Goal: Task Accomplishment & Management: Manage account settings

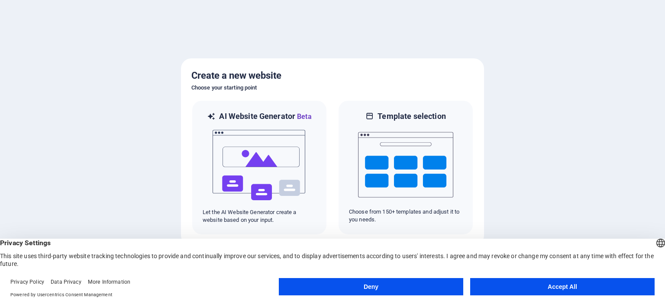
click at [571, 290] on button "Accept All" at bounding box center [562, 286] width 184 height 17
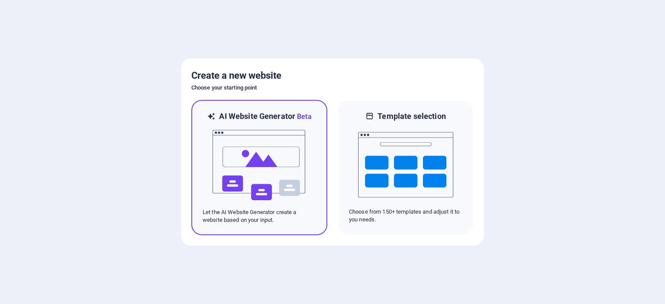
click at [251, 175] on img at bounding box center [259, 165] width 95 height 87
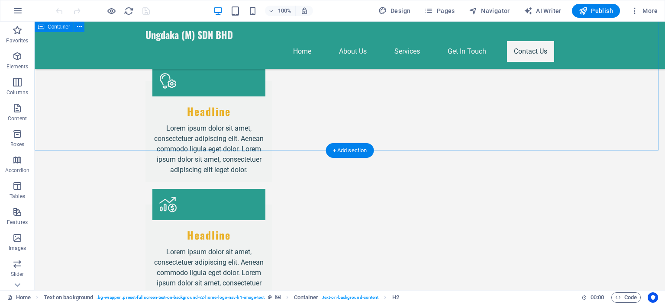
scroll to position [1160, 0]
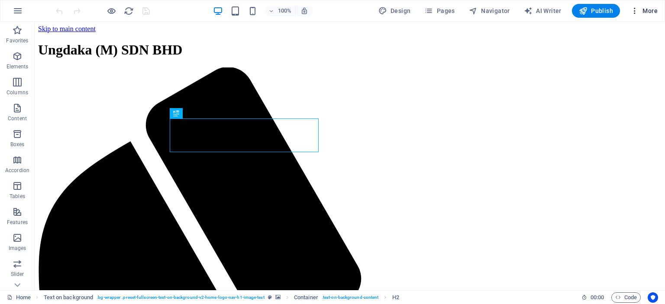
click at [637, 10] on icon "button" at bounding box center [634, 10] width 9 height 9
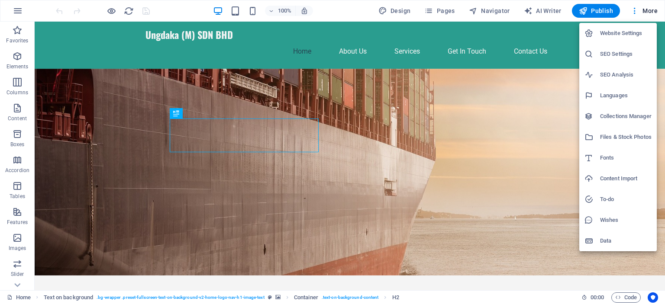
click at [19, 291] on div at bounding box center [332, 152] width 665 height 304
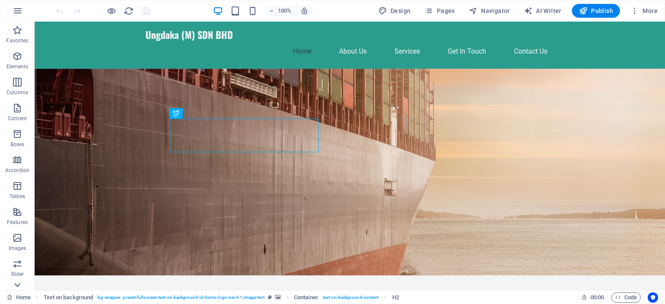
click at [24, 284] on div at bounding box center [17, 285] width 35 height 10
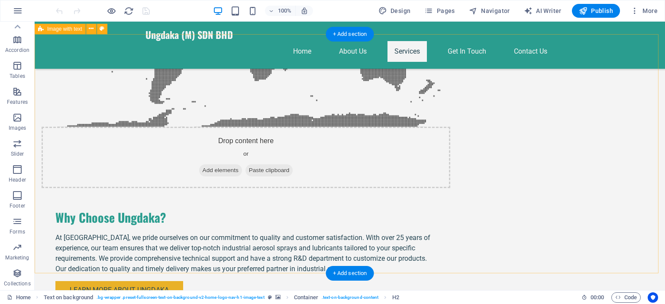
scroll to position [164, 0]
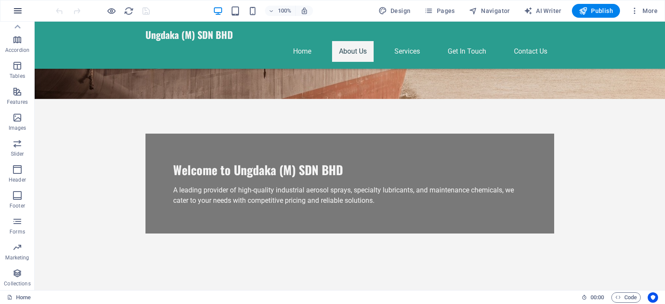
click at [23, 7] on button "button" at bounding box center [17, 10] width 21 height 21
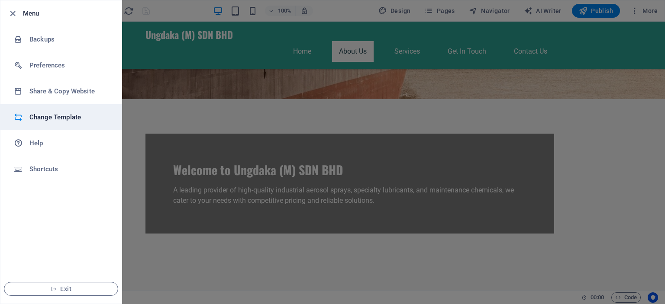
click at [62, 124] on li "Change Template" at bounding box center [60, 117] width 121 height 26
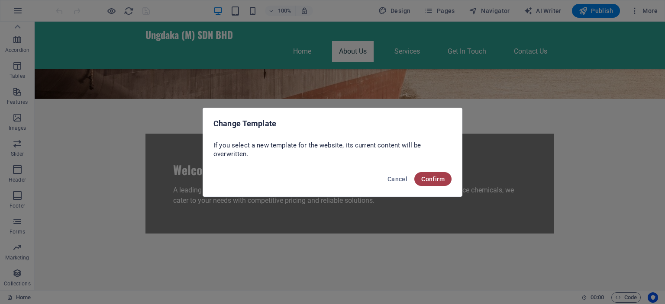
click at [428, 180] on span "Confirm" at bounding box center [432, 179] width 23 height 7
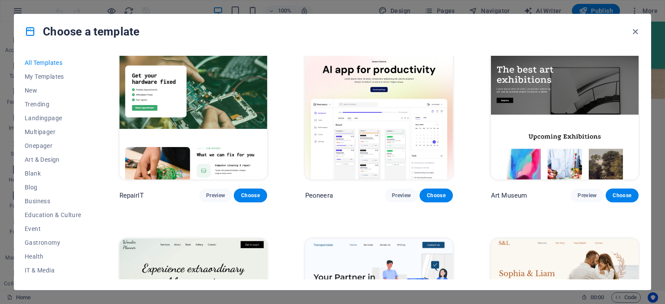
scroll to position [303, 0]
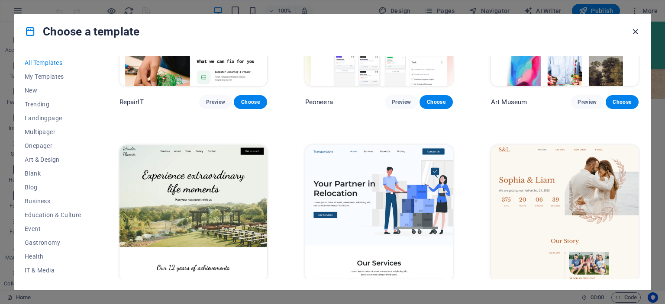
drag, startPoint x: 632, startPoint y: 27, endPoint x: 587, endPoint y: 8, distance: 48.7
click at [632, 27] on icon "button" at bounding box center [635, 32] width 10 height 10
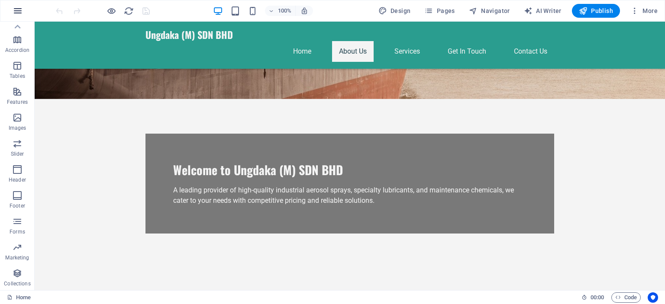
click at [24, 16] on button "button" at bounding box center [17, 10] width 21 height 21
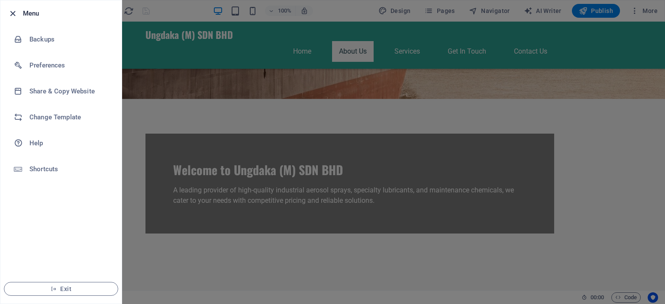
click at [16, 10] on icon "button" at bounding box center [13, 14] width 10 height 10
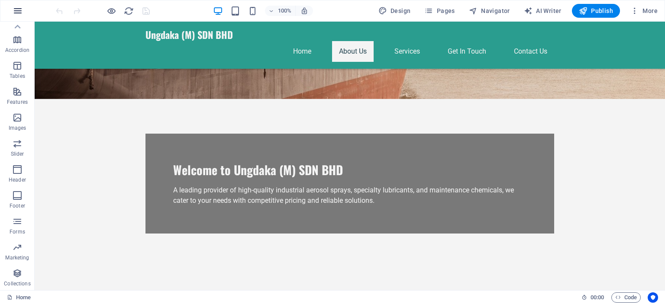
click at [17, 18] on button "button" at bounding box center [17, 10] width 21 height 21
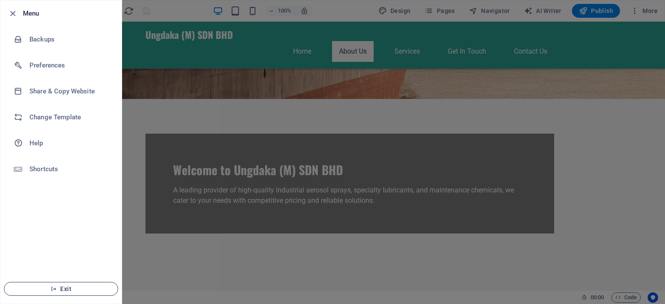
click at [58, 286] on span "Exit" at bounding box center [61, 289] width 100 height 7
